Goal: Navigation & Orientation: Find specific page/section

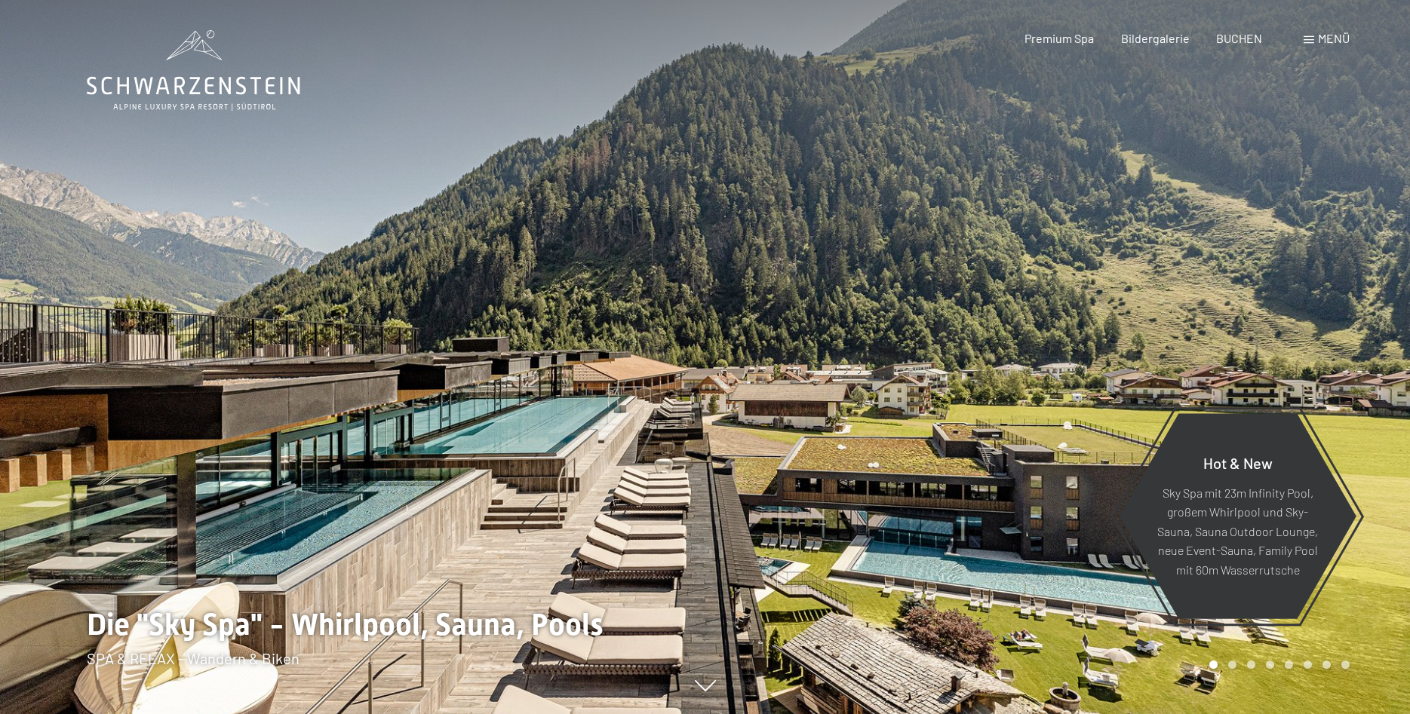
click at [1316, 41] on div "Menü" at bounding box center [1327, 38] width 46 height 17
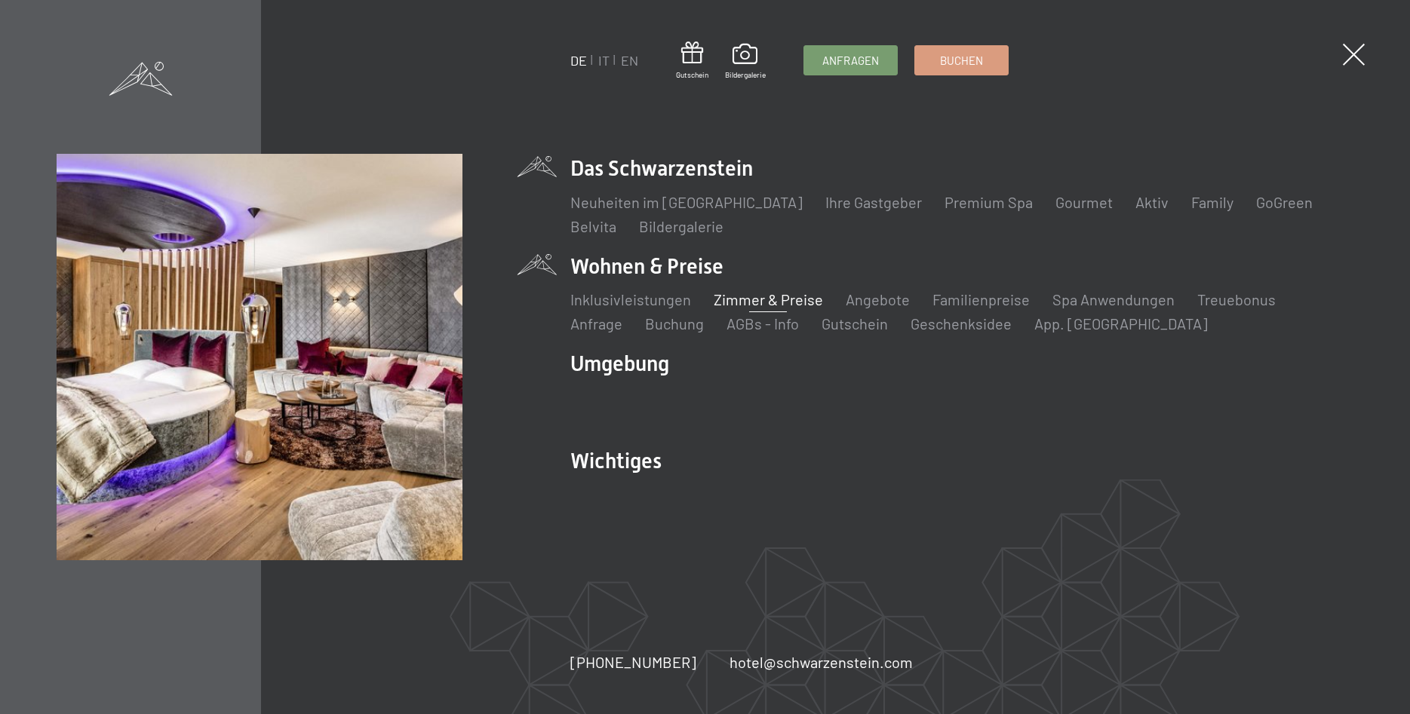
click at [742, 303] on link "Zimmer & Preise" at bounding box center [768, 299] width 109 height 18
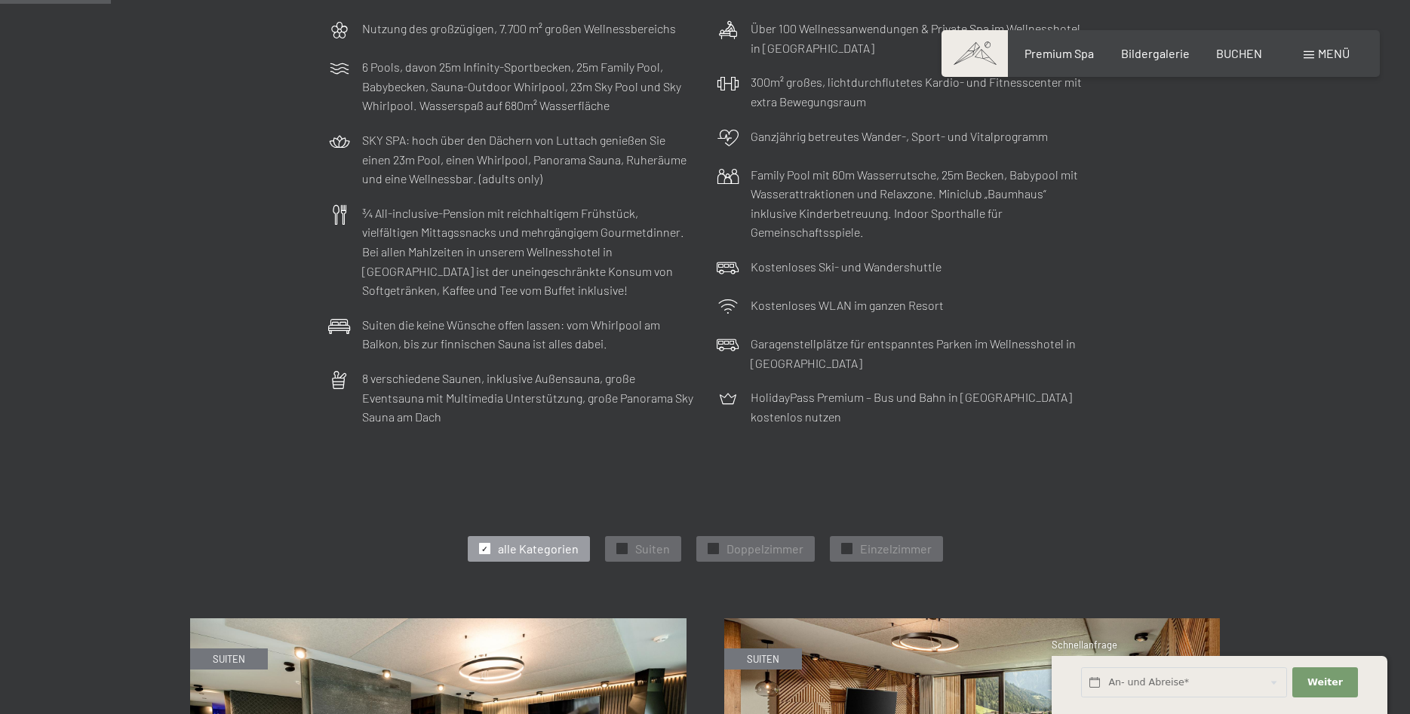
scroll to position [77, 0]
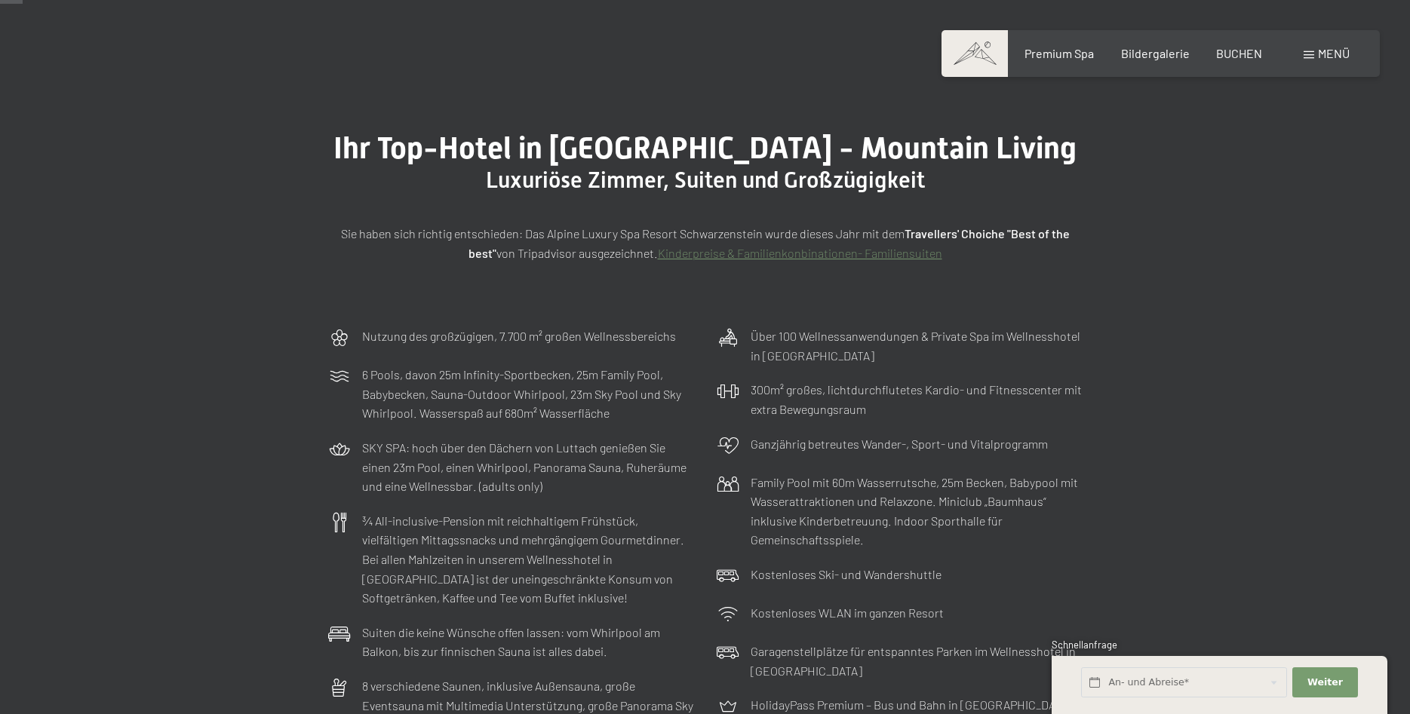
click at [1321, 50] on span "Menü" at bounding box center [1334, 53] width 32 height 14
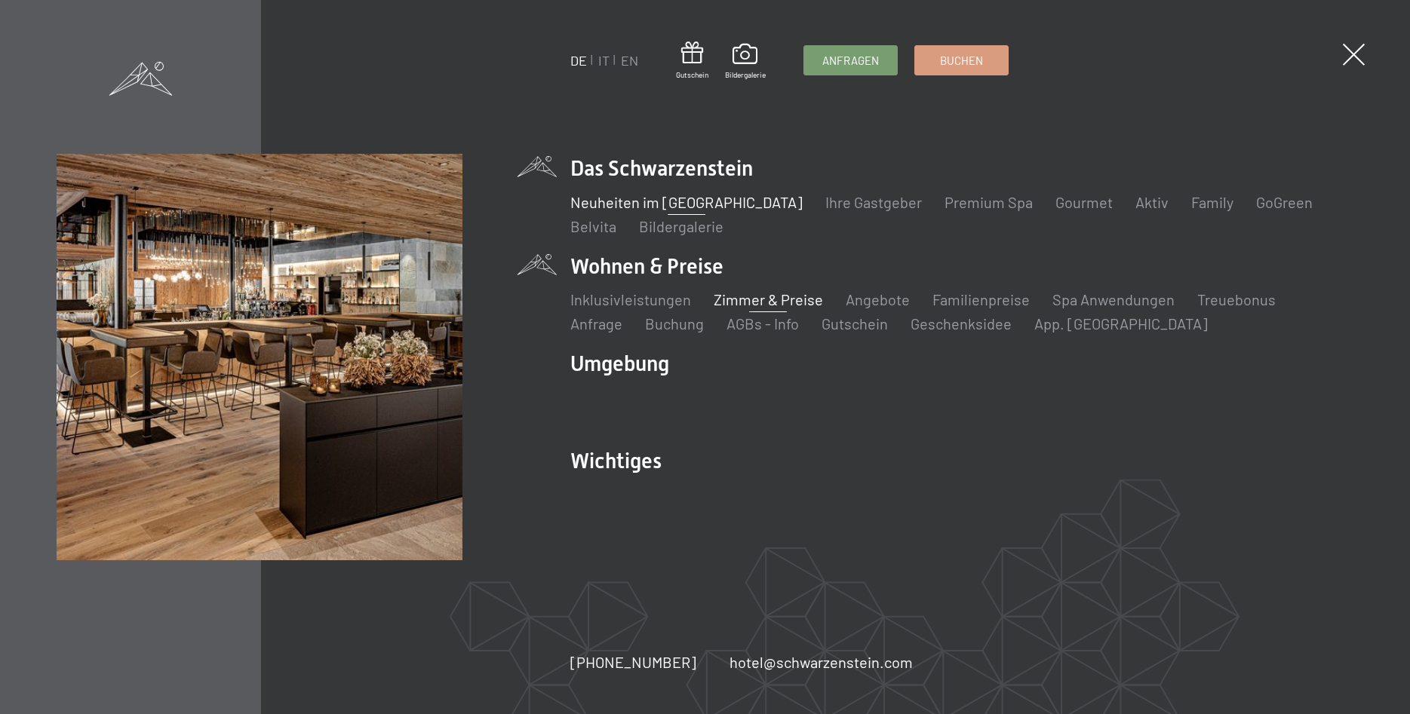
click at [707, 207] on link "Neuheiten im [GEOGRAPHIC_DATA]" at bounding box center [686, 202] width 232 height 18
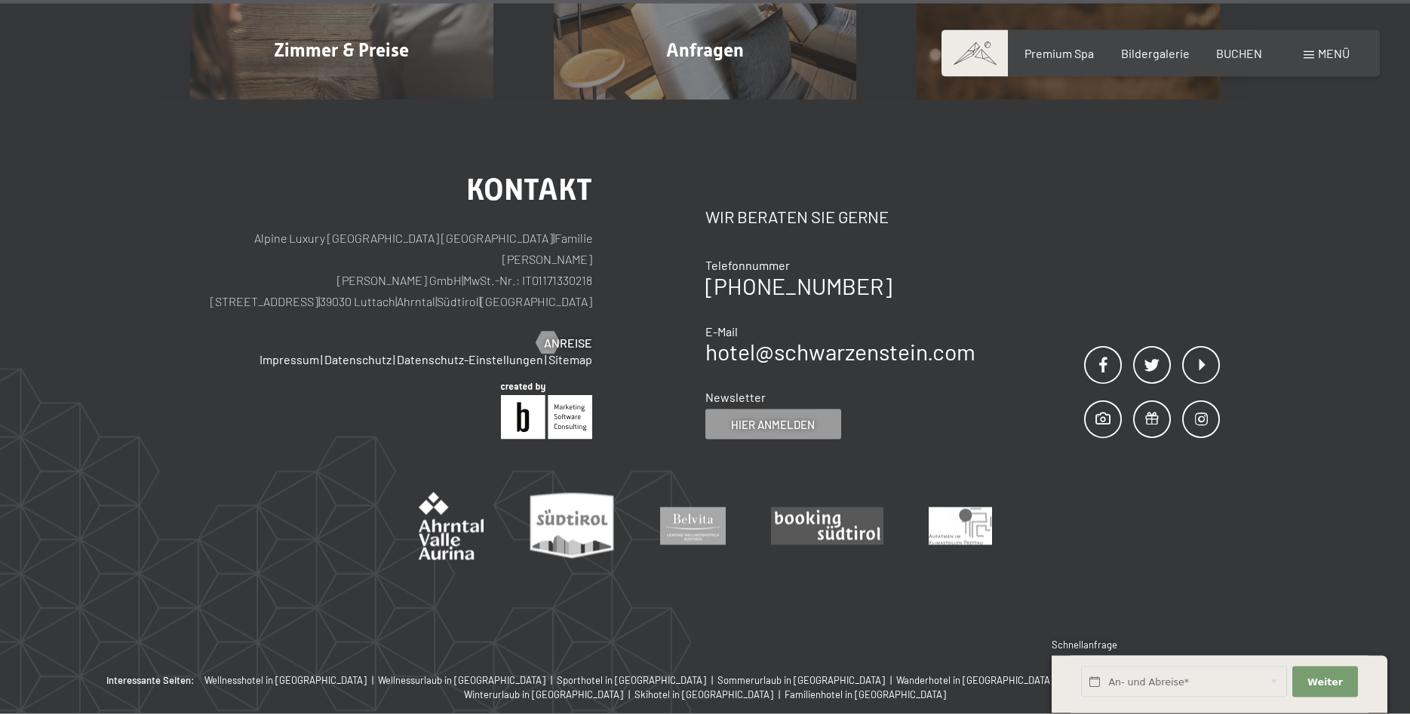
scroll to position [6309, 0]
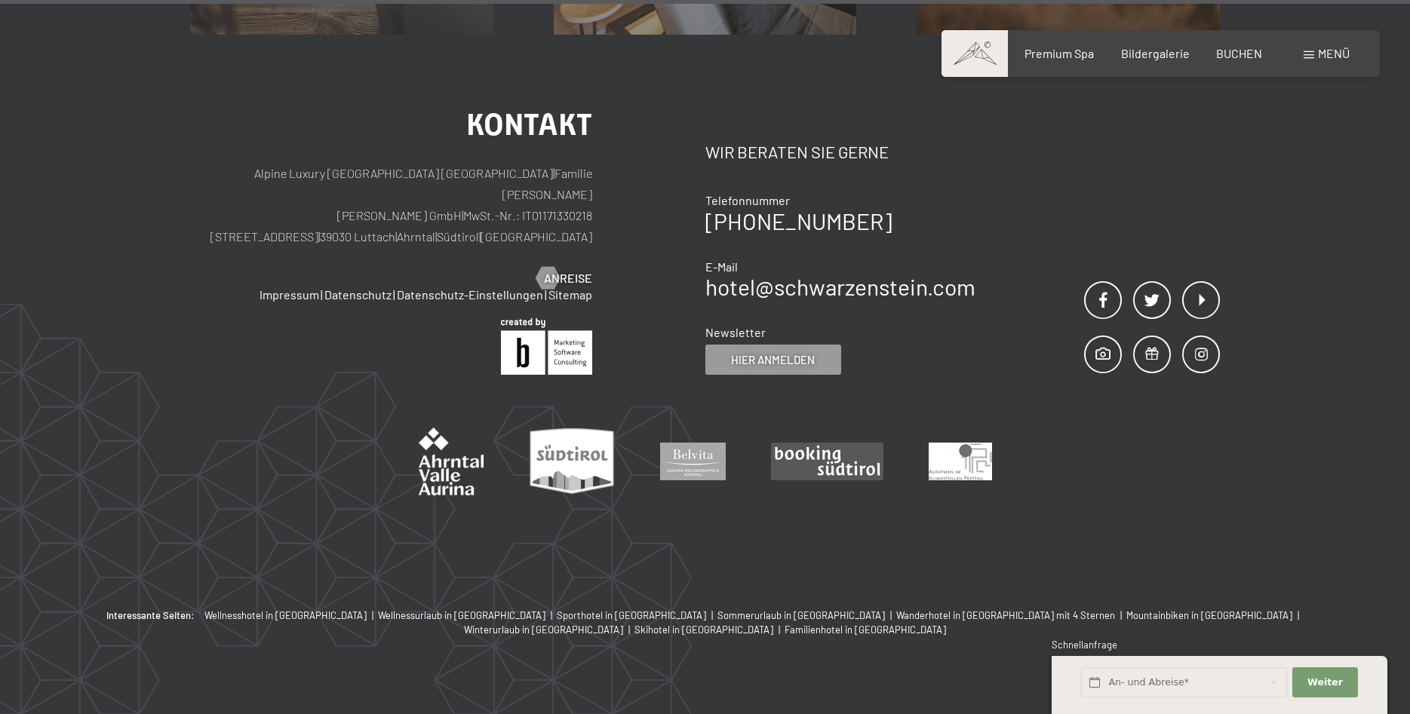
click at [1304, 60] on div "Menü" at bounding box center [1327, 53] width 46 height 17
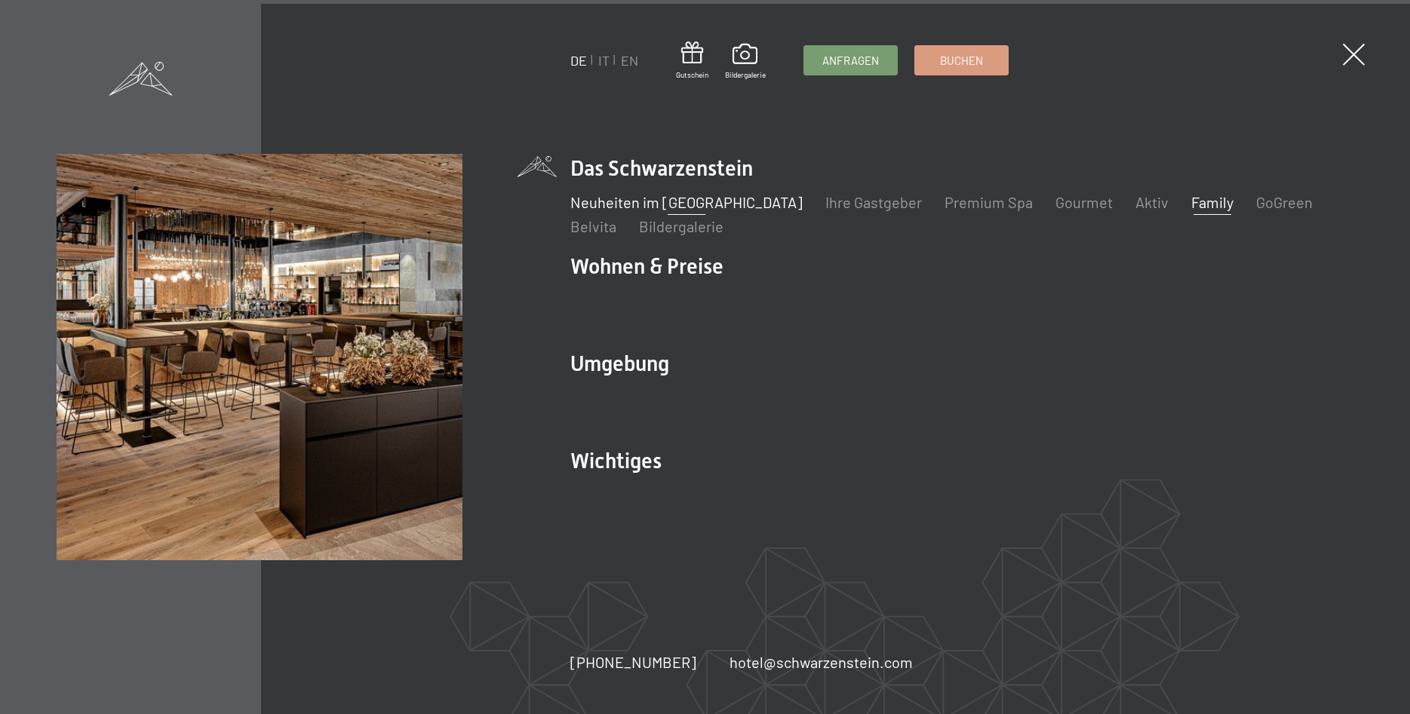
click at [1191, 206] on link "Family" at bounding box center [1212, 202] width 42 height 18
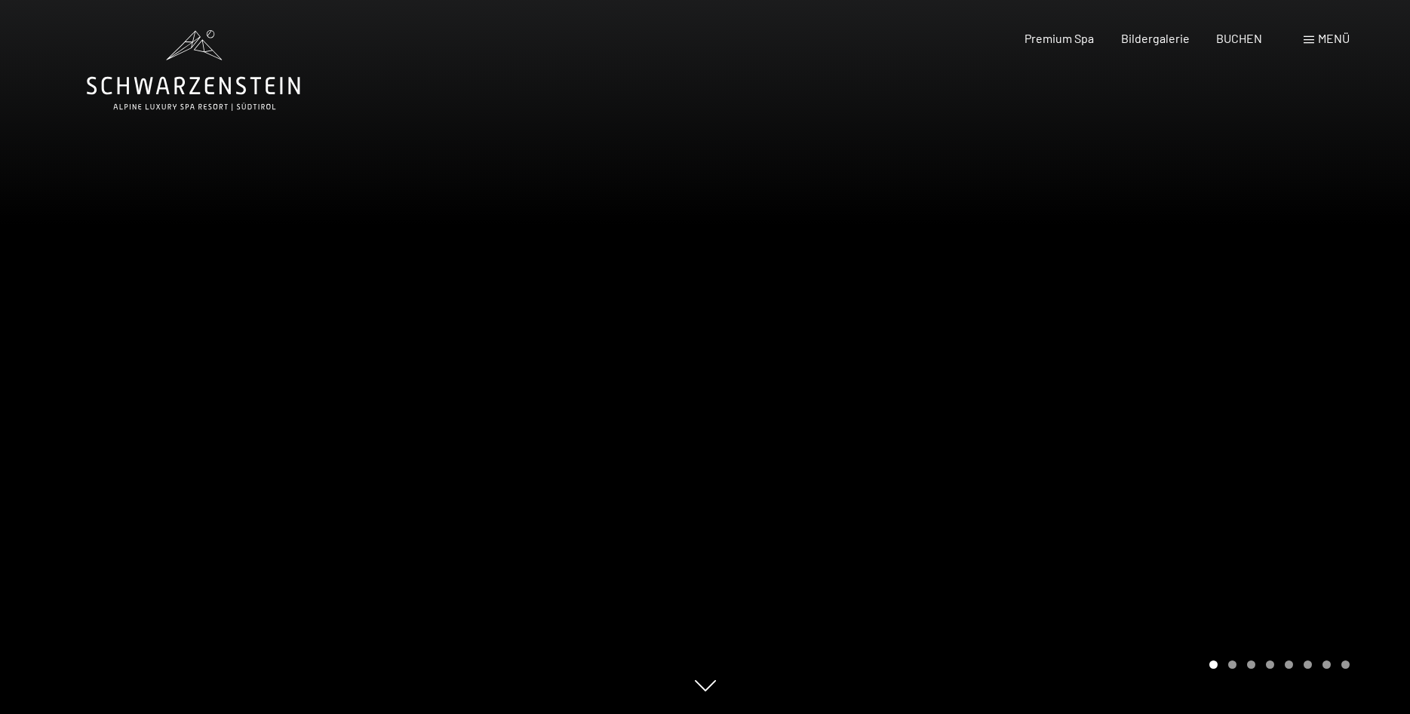
click at [1197, 401] on div at bounding box center [1057, 357] width 705 height 714
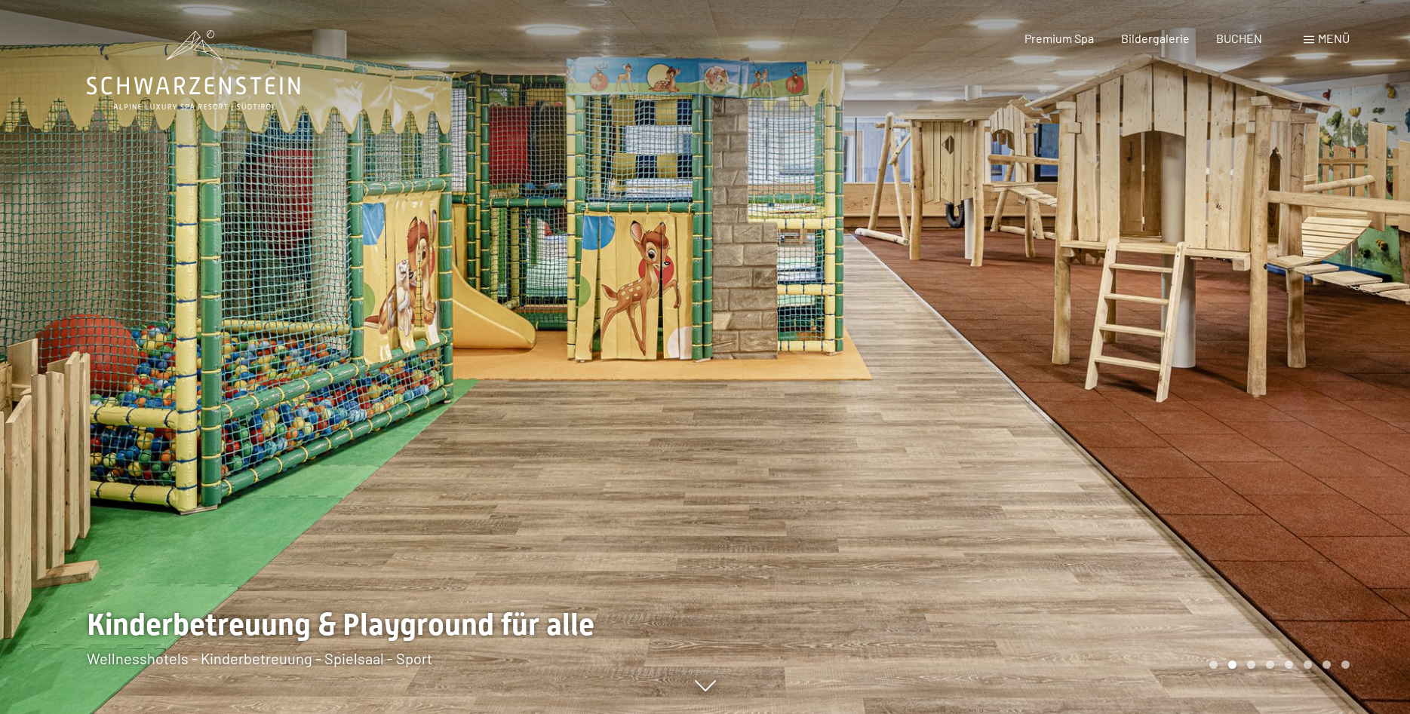
click at [1197, 401] on div at bounding box center [1057, 357] width 705 height 714
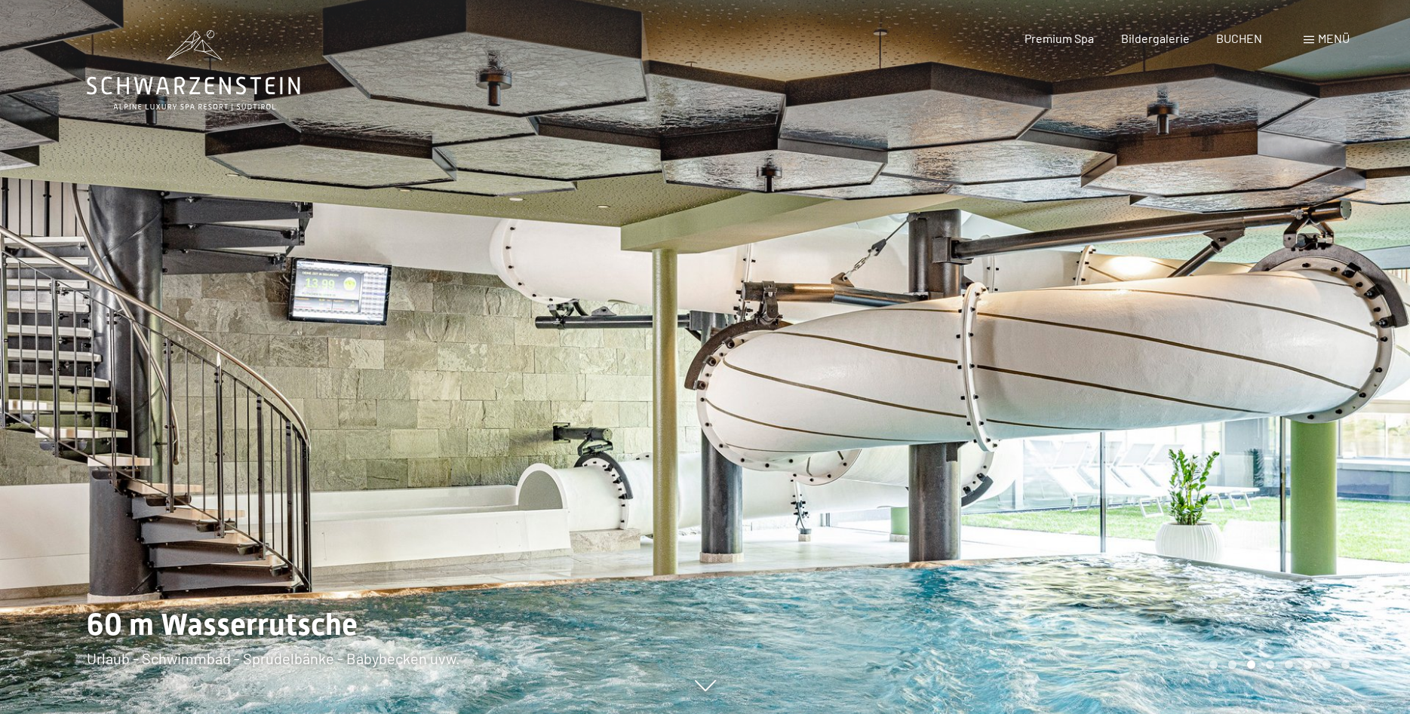
click at [1197, 401] on div at bounding box center [1057, 357] width 705 height 714
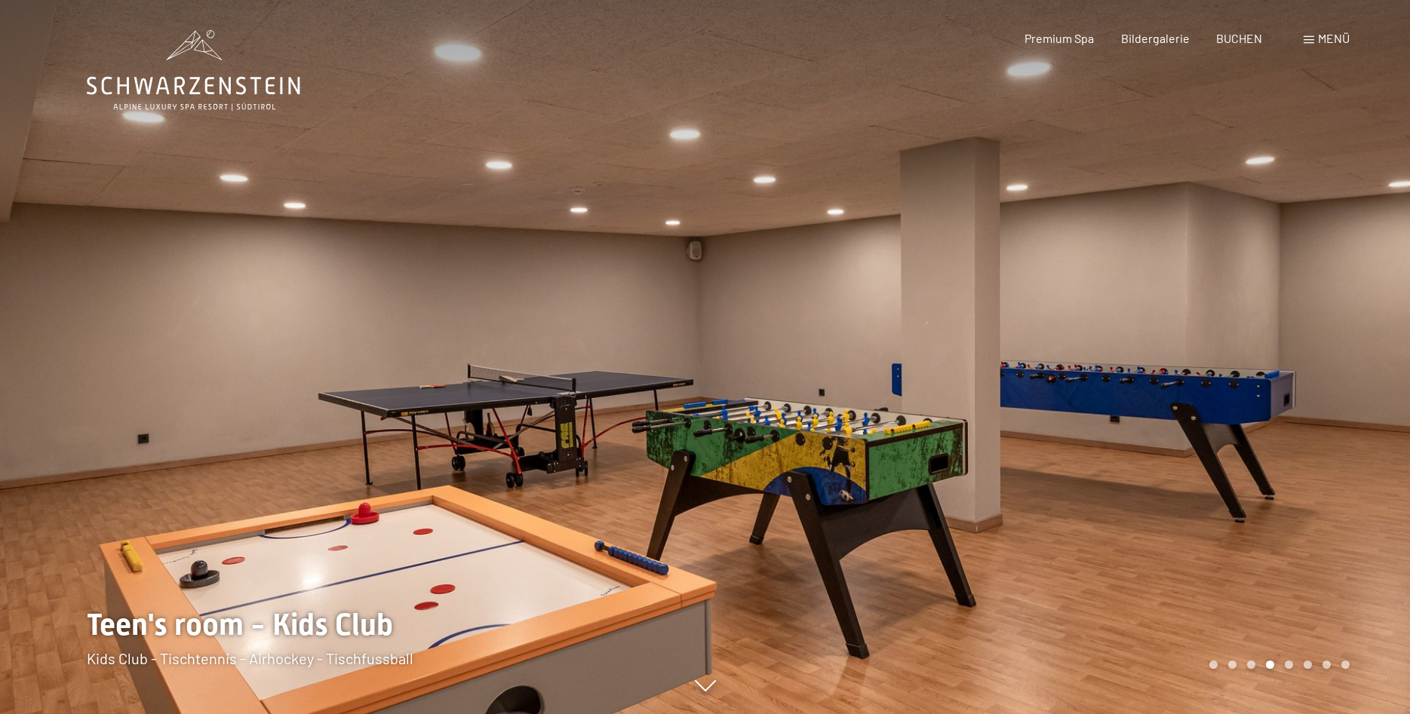
click at [1197, 401] on div at bounding box center [1057, 357] width 705 height 714
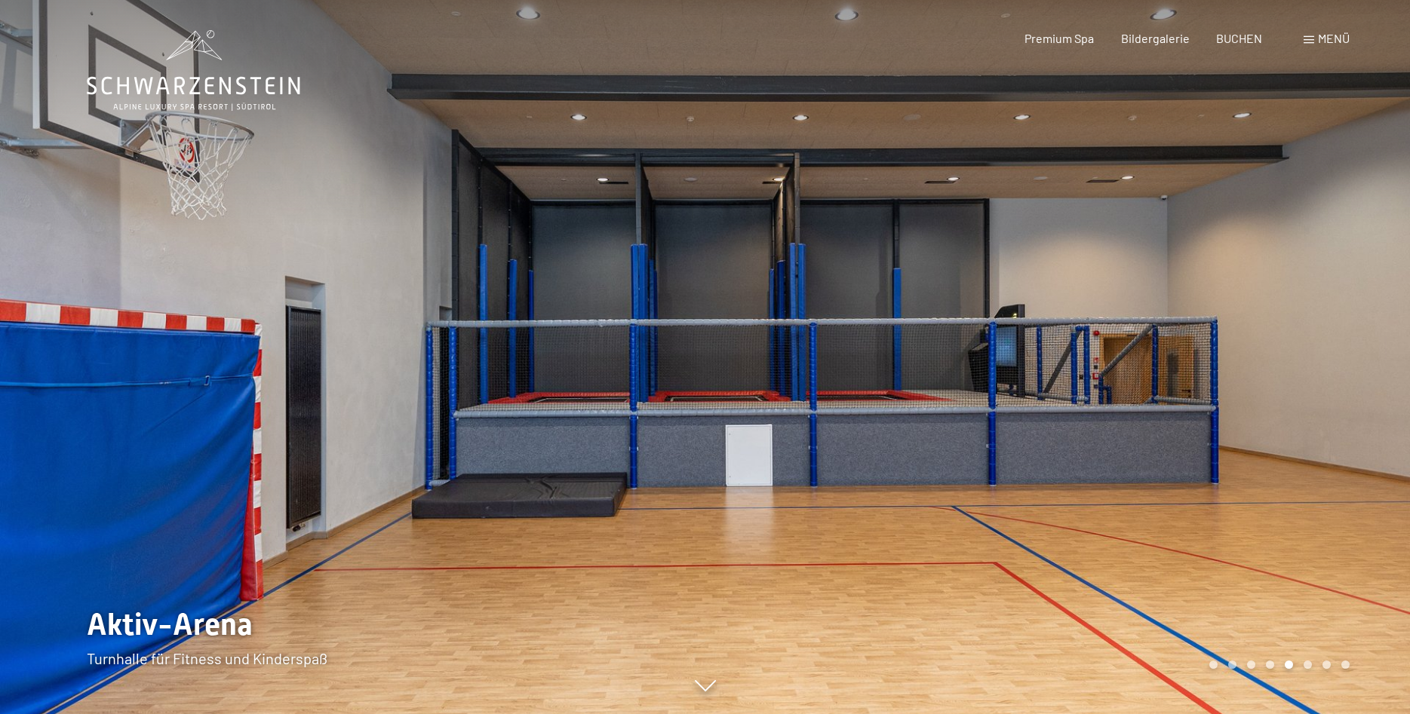
click at [1197, 401] on div at bounding box center [1057, 357] width 705 height 714
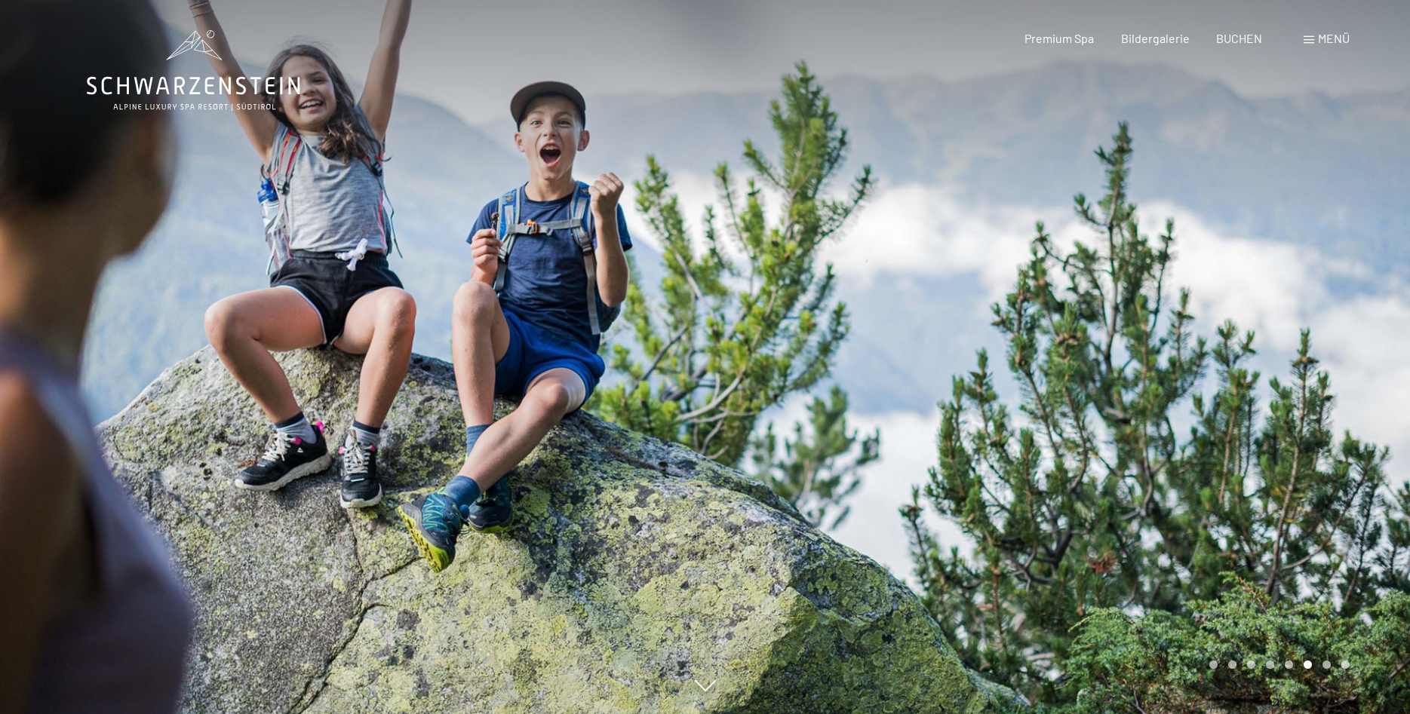
click at [1197, 401] on div at bounding box center [1057, 357] width 705 height 714
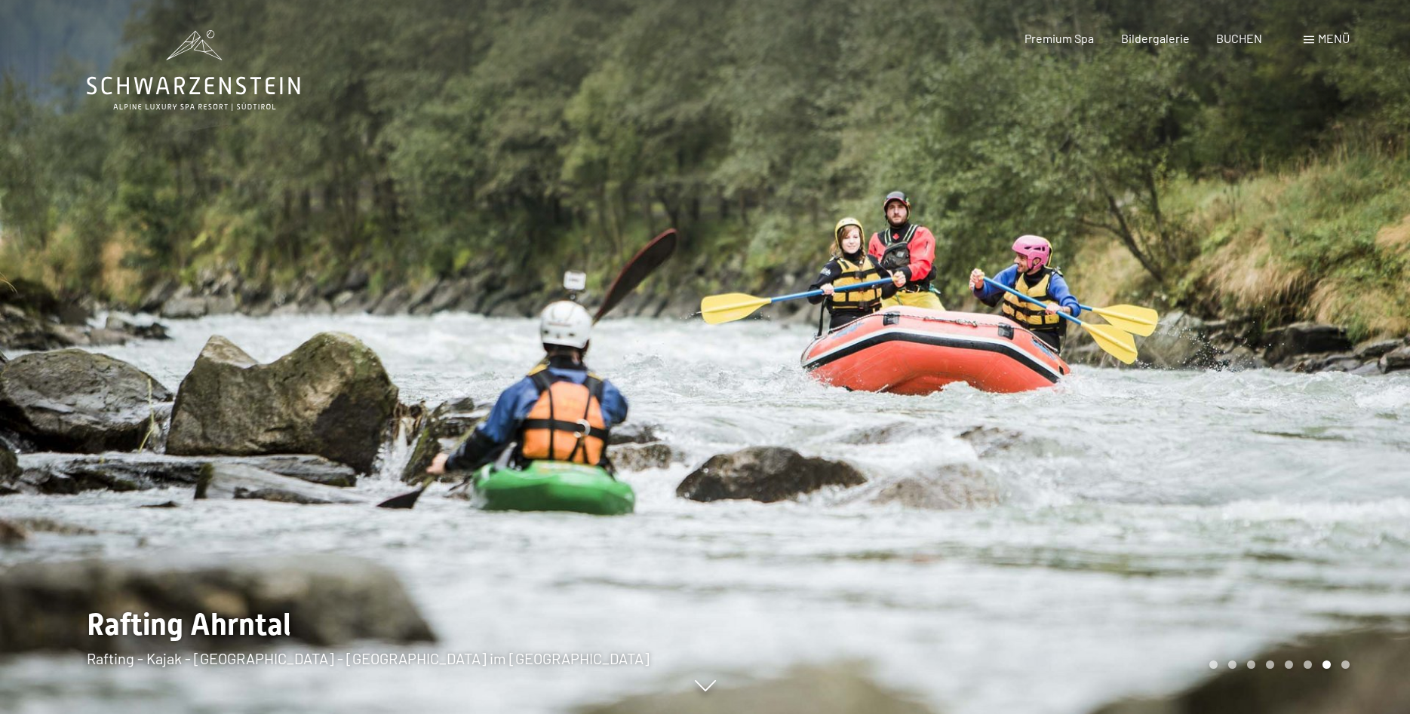
click at [1197, 396] on div at bounding box center [1057, 357] width 705 height 714
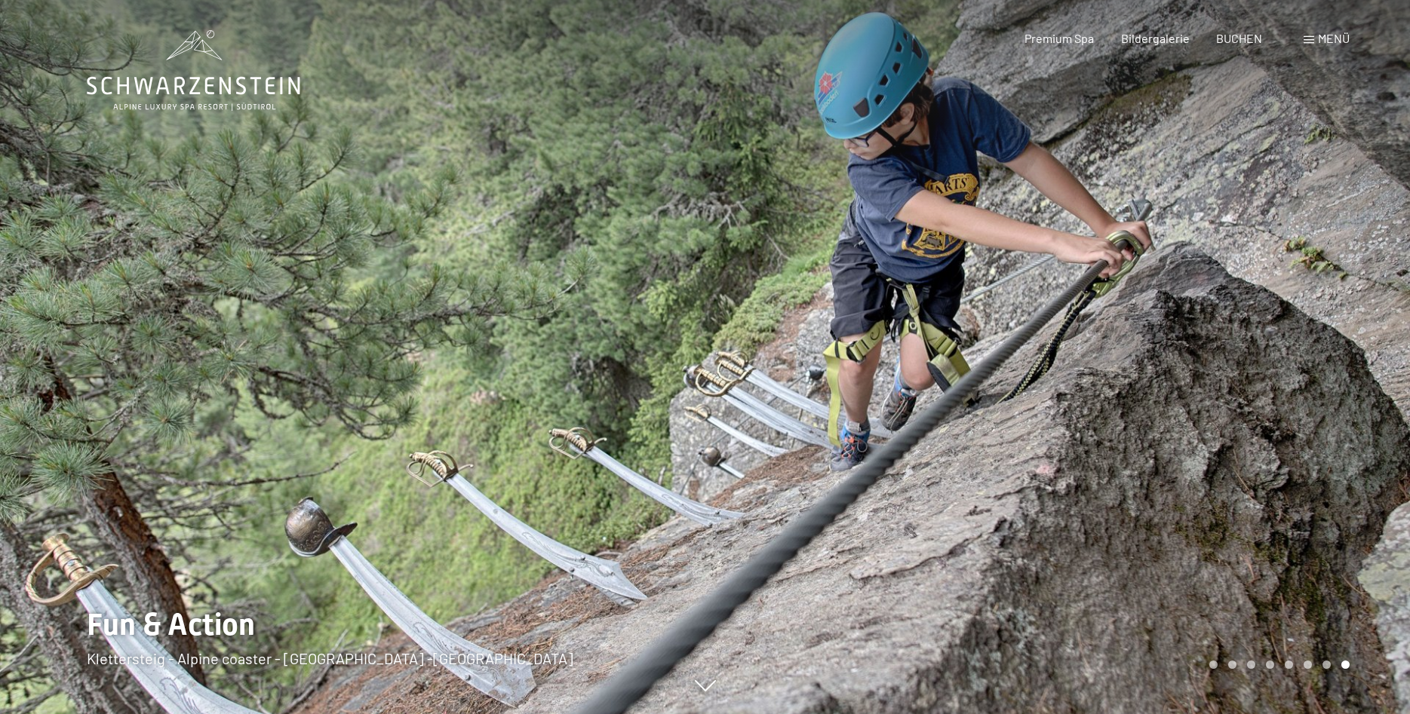
click at [1198, 392] on div at bounding box center [1057, 357] width 705 height 714
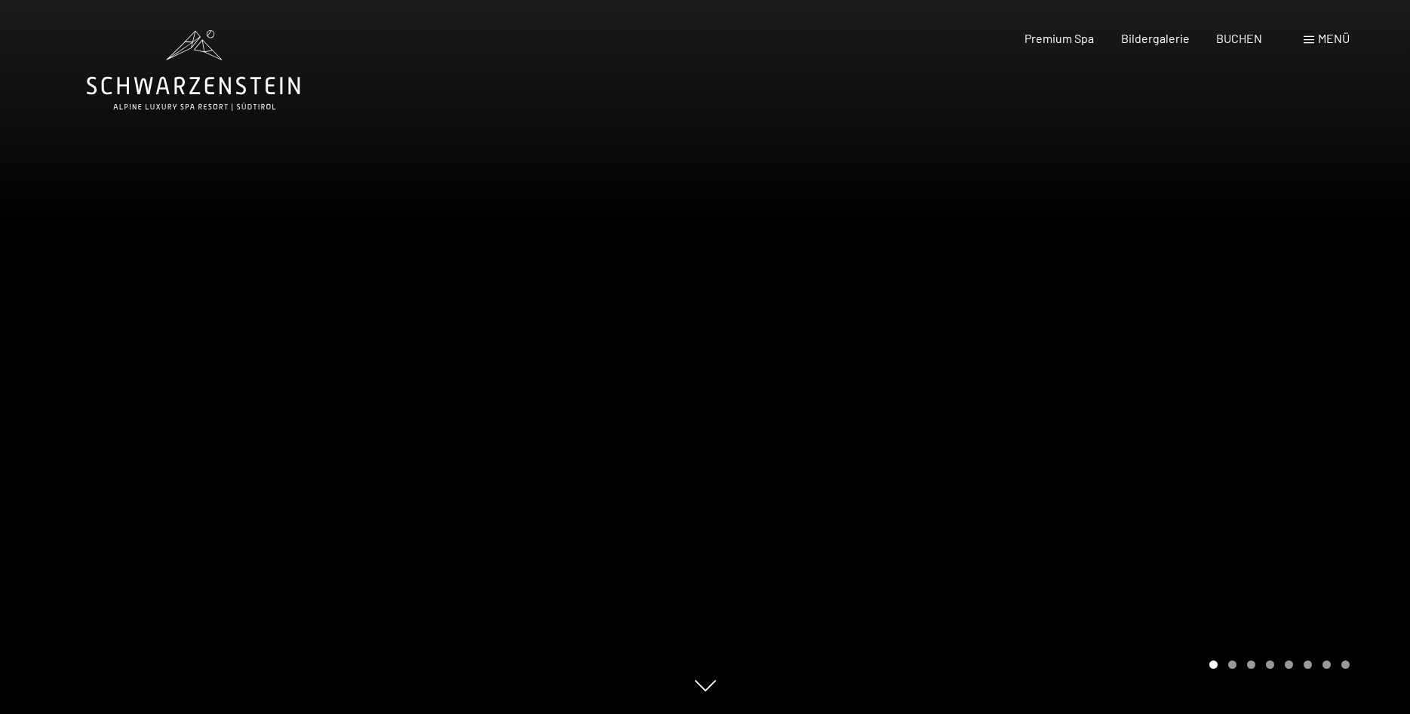
click at [1198, 392] on div at bounding box center [1057, 357] width 705 height 714
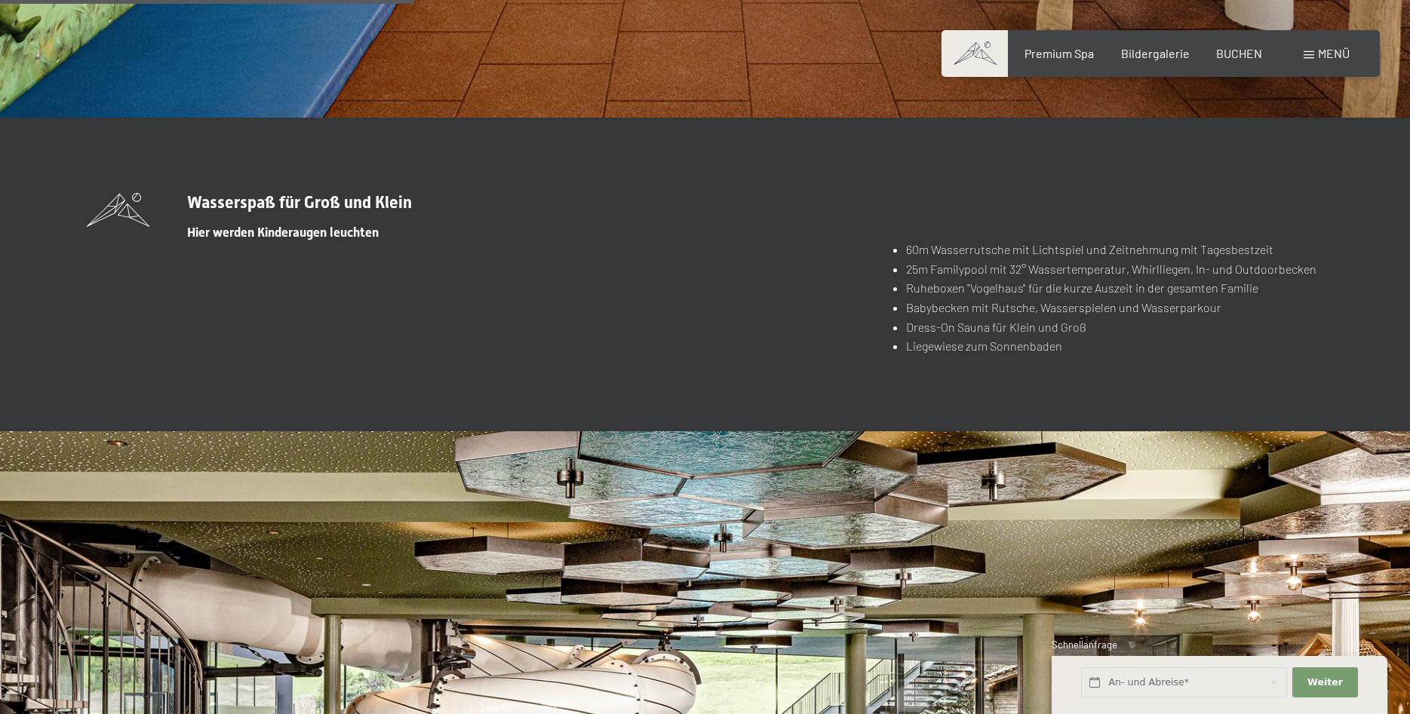
scroll to position [3540, 0]
